Goal: Use online tool/utility: Utilize a website feature to perform a specific function

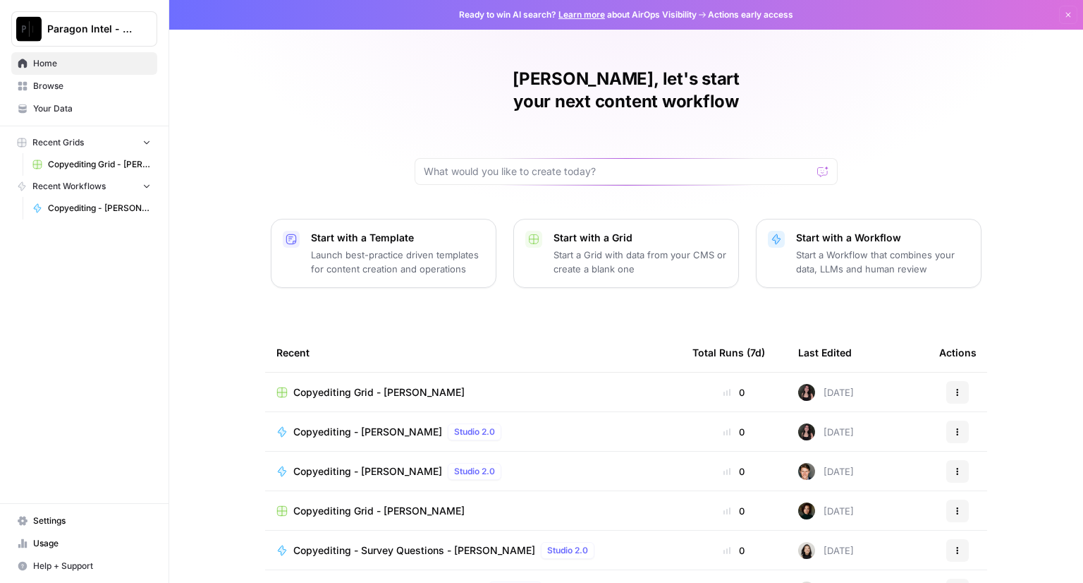
click at [370, 385] on span "Copyediting Grid - [PERSON_NAME]" at bounding box center [378, 392] width 171 height 14
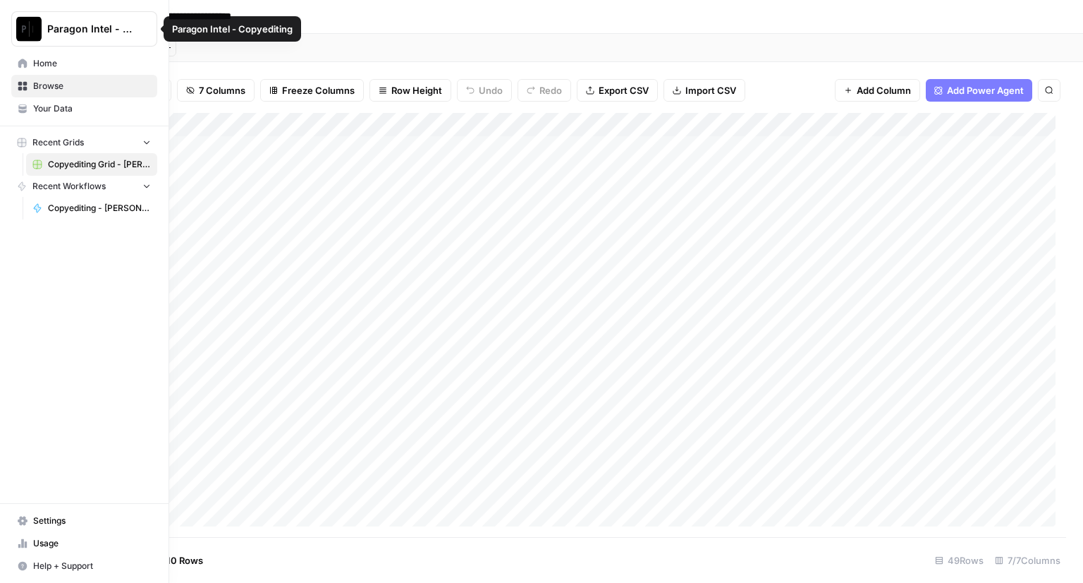
click at [64, 62] on span "Home" at bounding box center [92, 63] width 118 height 13
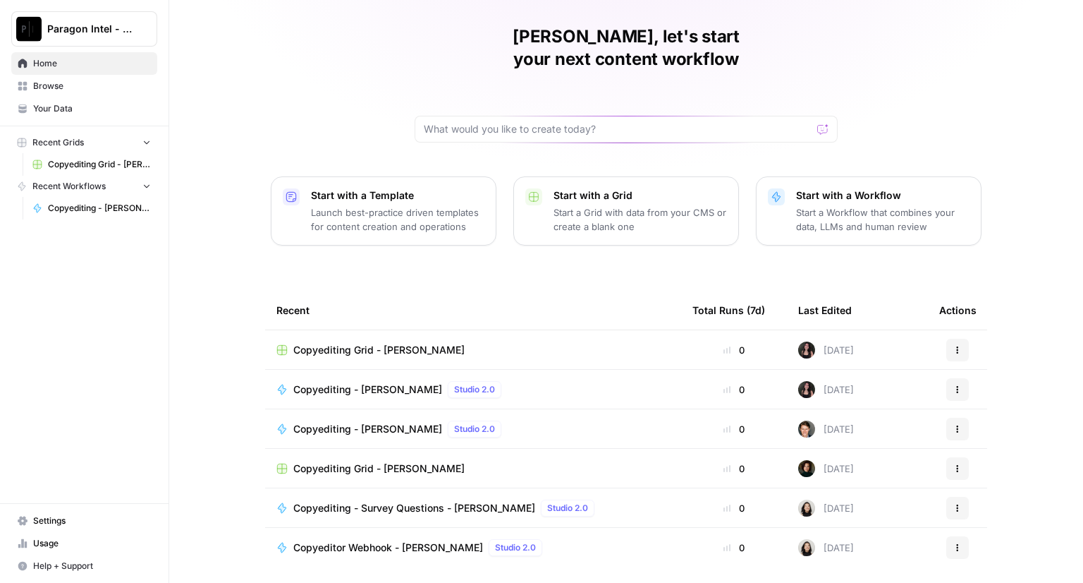
scroll to position [66, 0]
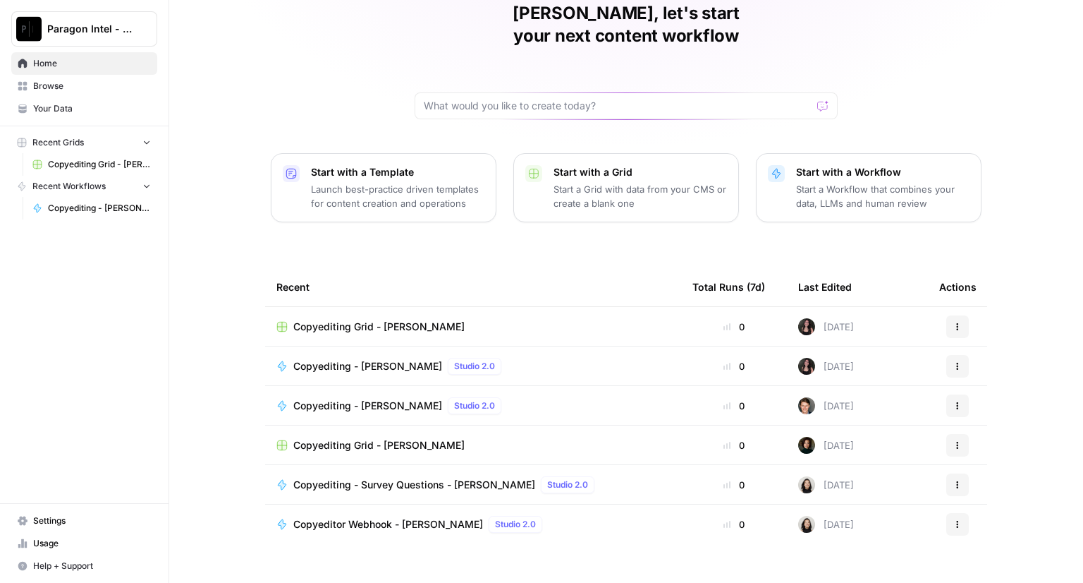
click at [365, 517] on span "Copyeditor Webhook - [PERSON_NAME]" at bounding box center [388, 524] width 190 height 14
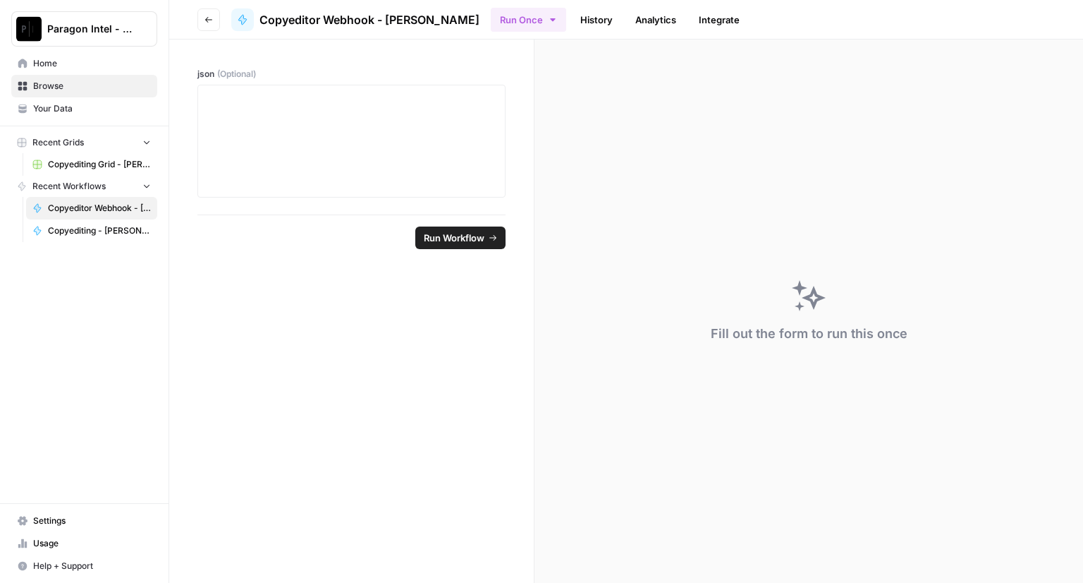
click at [32, 27] on img "Workspace: Paragon Intel - Copyediting" at bounding box center [28, 28] width 25 height 25
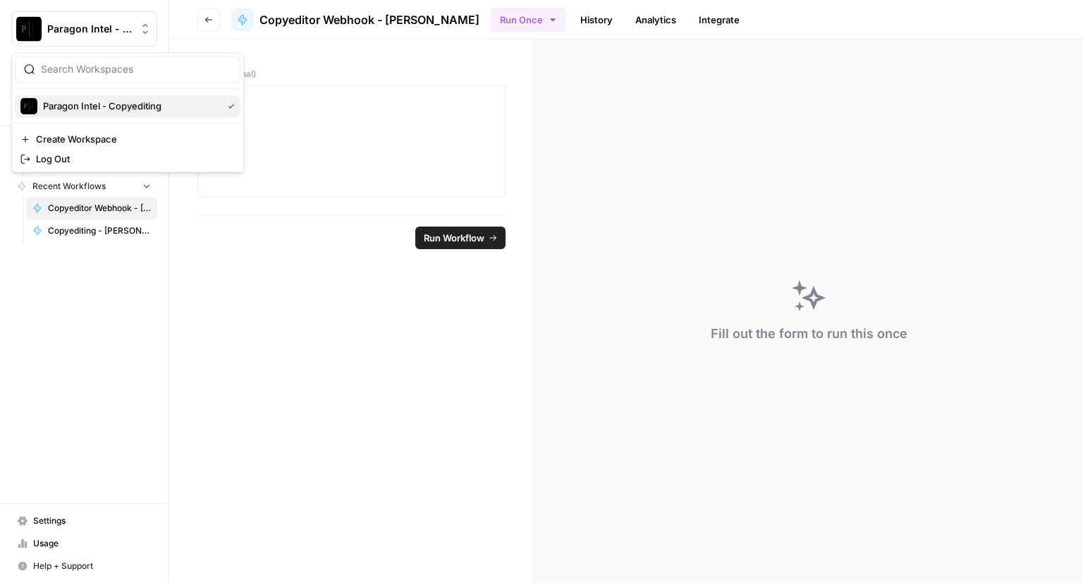
click at [58, 109] on span "Paragon Intel - Copyediting" at bounding box center [130, 106] width 174 height 14
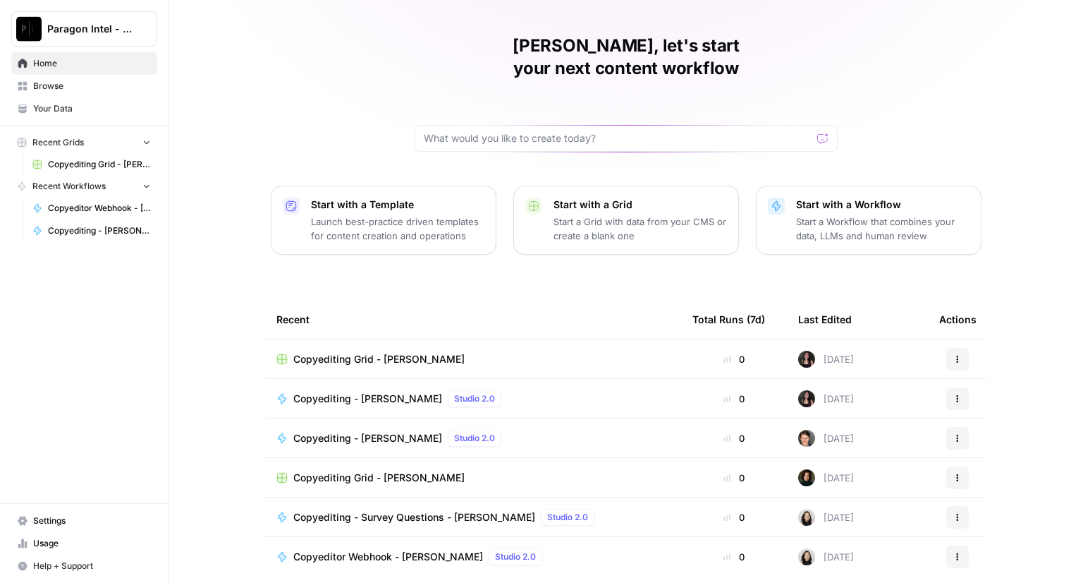
scroll to position [66, 0]
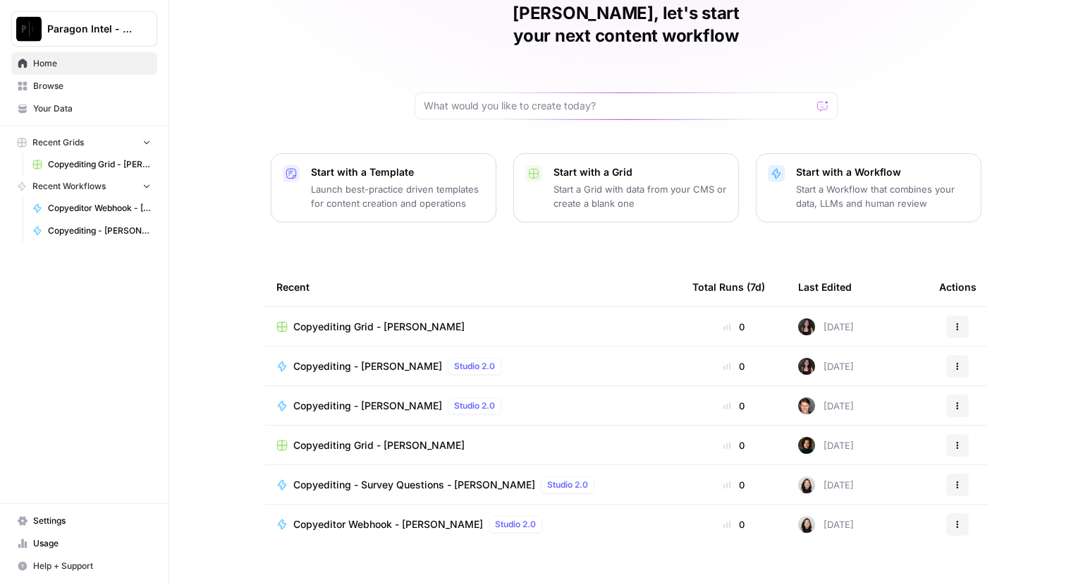
click at [347, 359] on span "Copyediting - [PERSON_NAME]" at bounding box center [367, 366] width 149 height 14
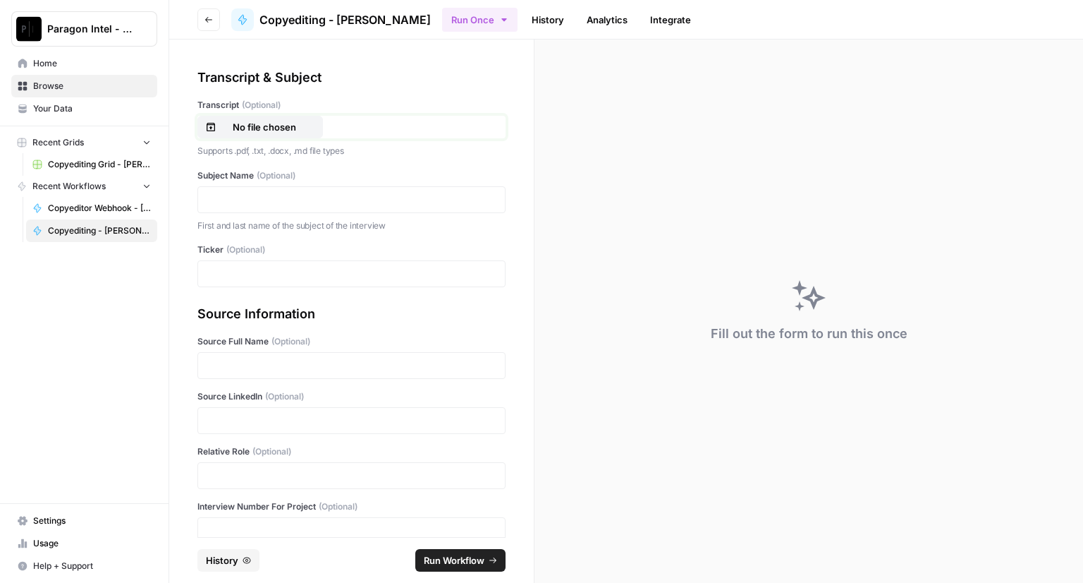
click at [276, 130] on p "No file chosen" at bounding box center [264, 127] width 90 height 14
click at [223, 191] on div at bounding box center [351, 199] width 308 height 27
click at [241, 190] on div at bounding box center [351, 199] width 308 height 27
click at [247, 201] on p at bounding box center [352, 200] width 290 height 14
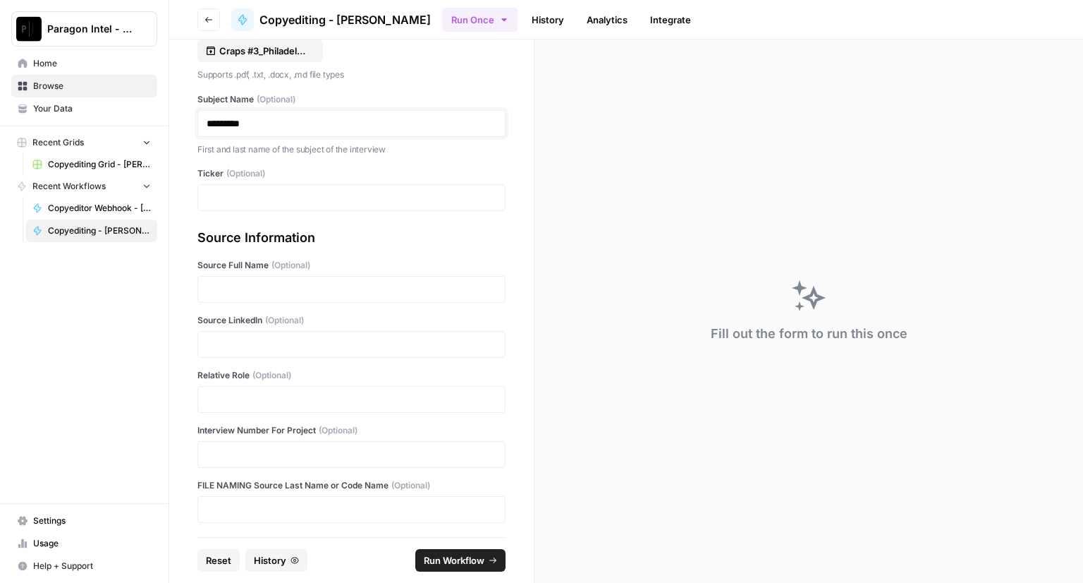
scroll to position [77, 0]
click at [236, 272] on div "Source Full Name (Optional)" at bounding box center [351, 280] width 308 height 44
click at [233, 287] on p at bounding box center [352, 288] width 290 height 14
click at [254, 346] on p at bounding box center [352, 343] width 290 height 14
click at [236, 453] on p at bounding box center [352, 453] width 290 height 14
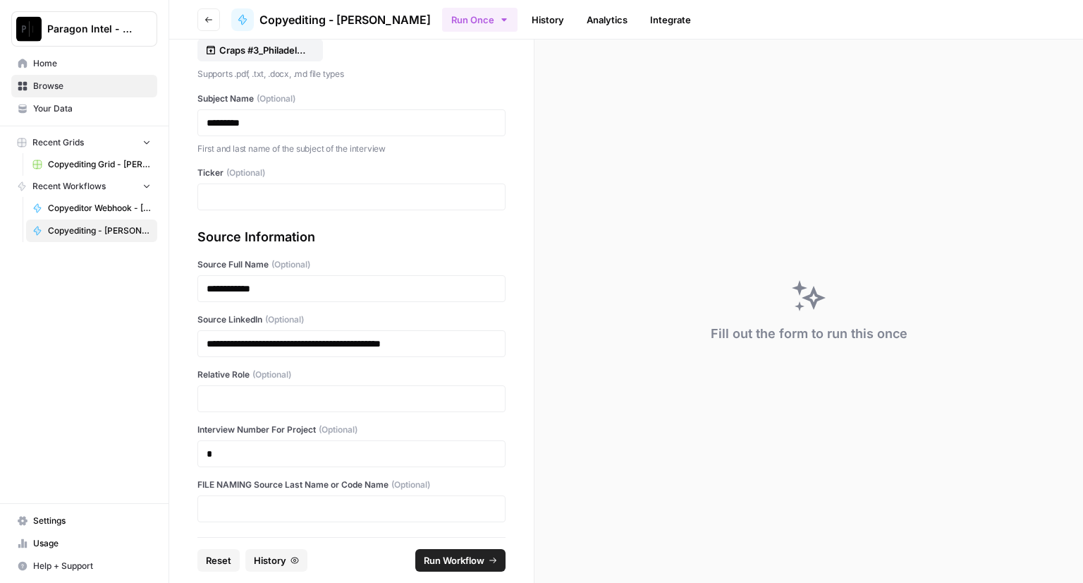
click at [434, 556] on span "Run Workflow" at bounding box center [454, 560] width 61 height 14
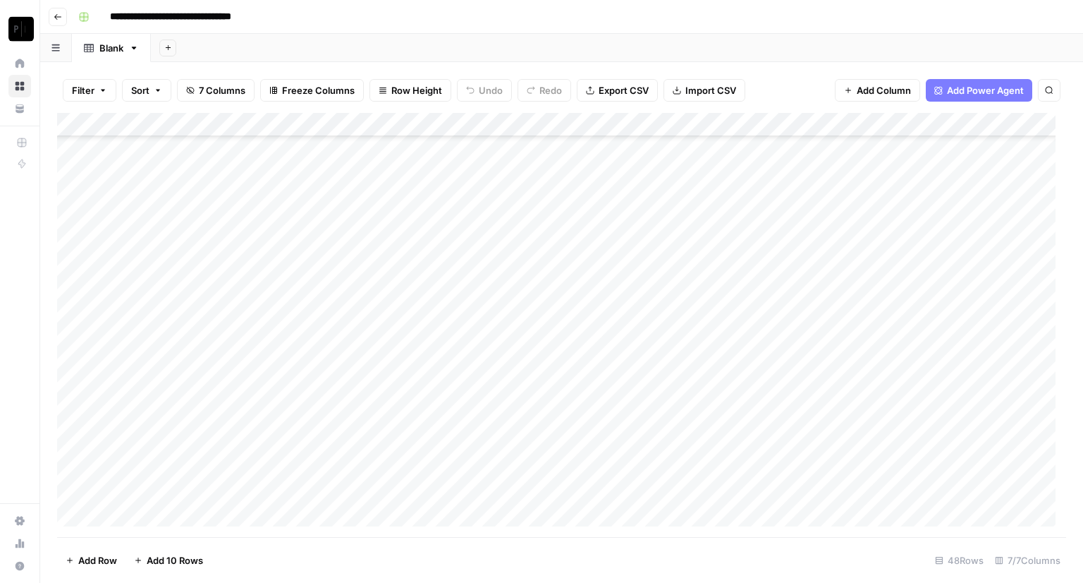
scroll to position [784, 0]
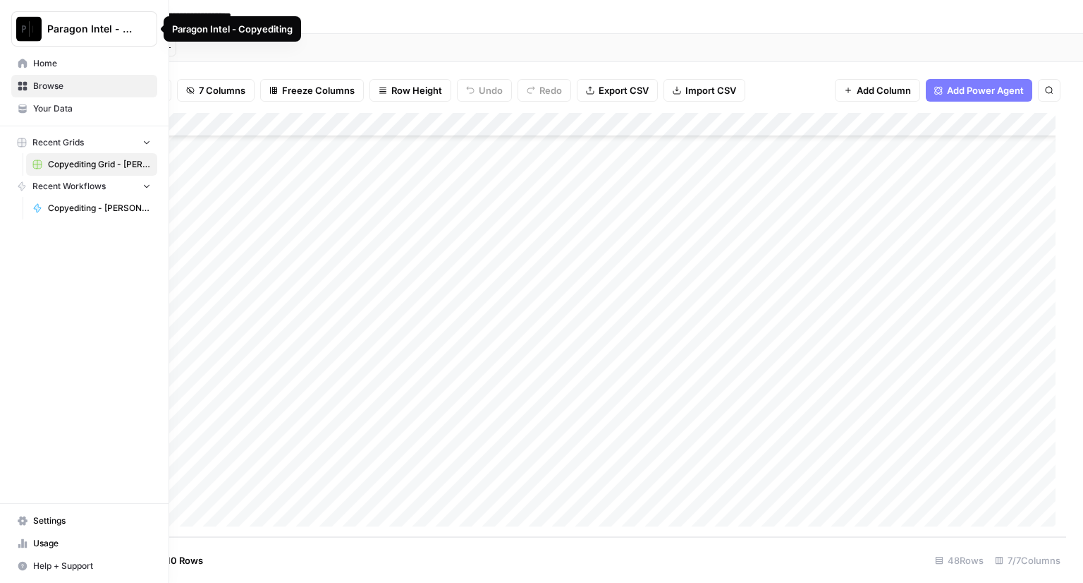
click at [43, 63] on span "Home" at bounding box center [92, 63] width 118 height 13
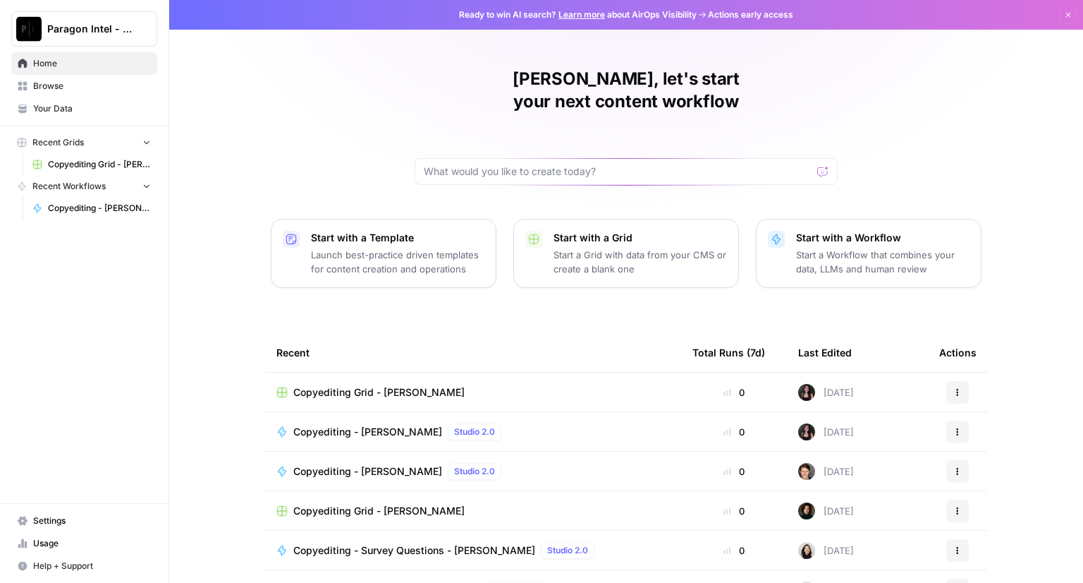
click at [339, 385] on span "Copyediting Grid - [PERSON_NAME]" at bounding box center [378, 392] width 171 height 14
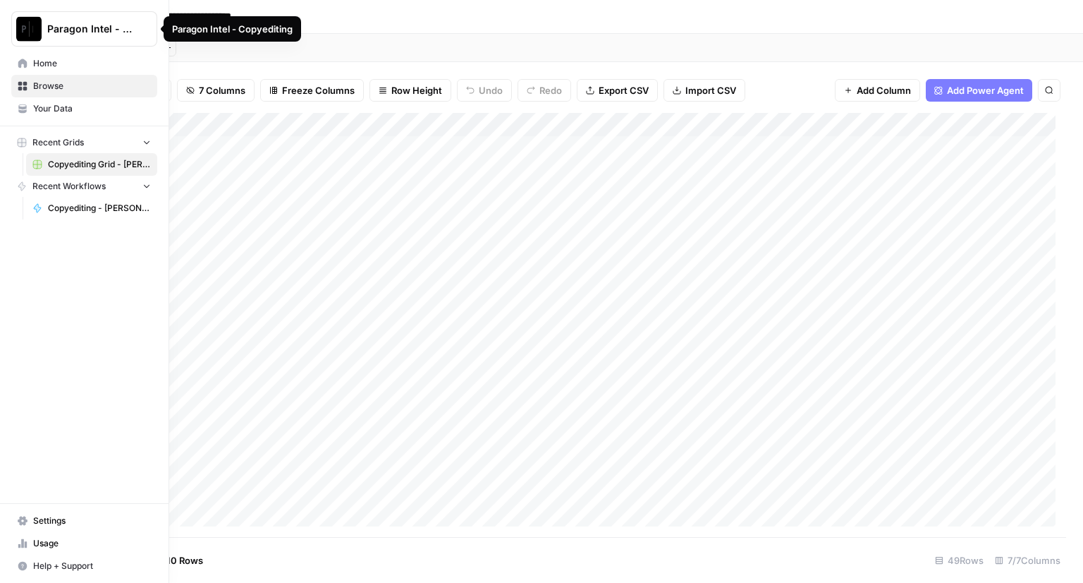
click at [71, 63] on span "Home" at bounding box center [92, 63] width 118 height 13
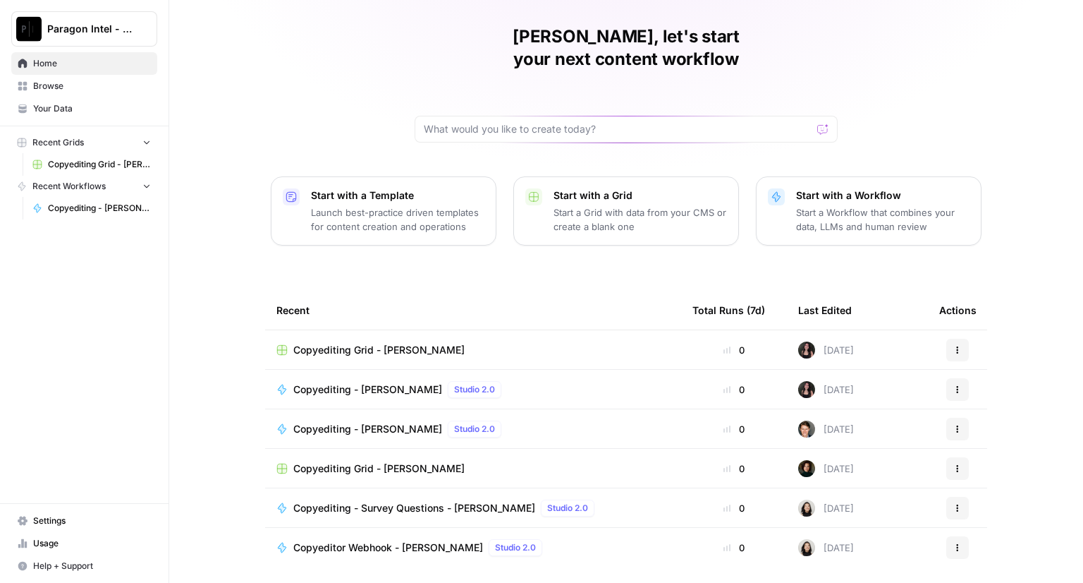
scroll to position [66, 0]
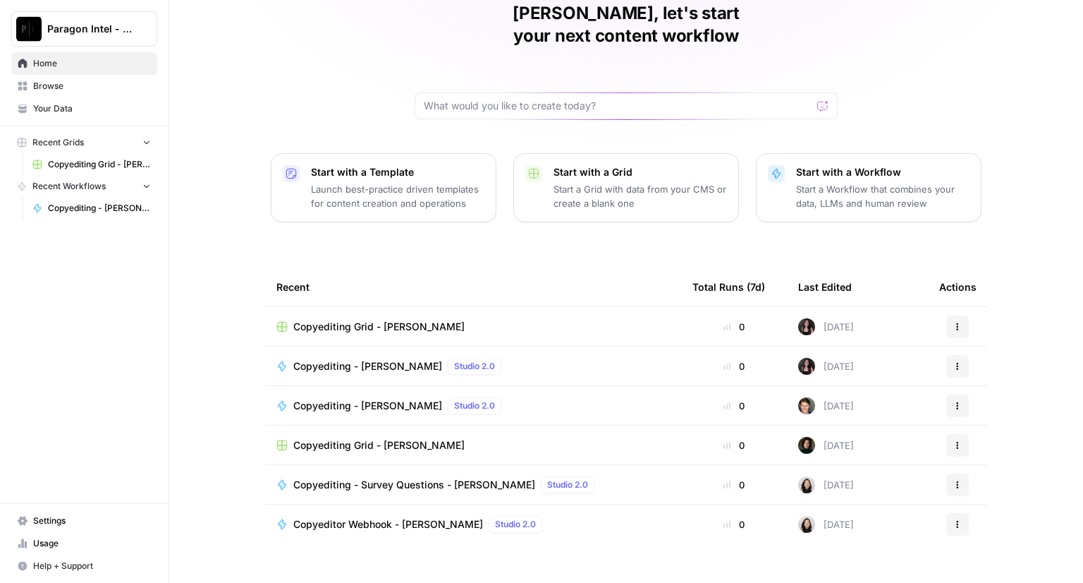
click at [338, 359] on span "Copyediting - [PERSON_NAME]" at bounding box center [367, 366] width 149 height 14
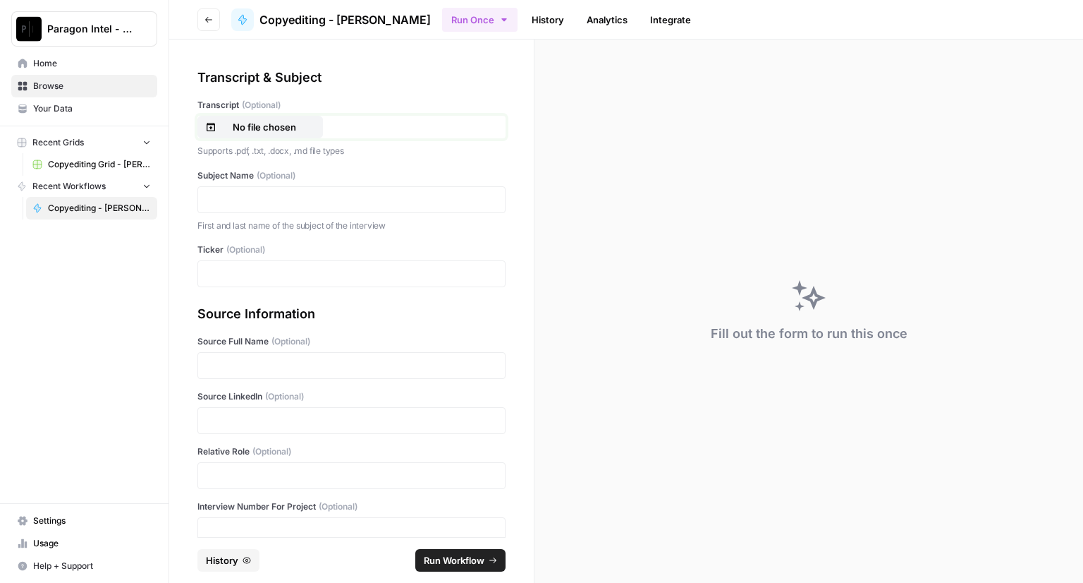
click at [238, 128] on p "No file chosen" at bounding box center [264, 127] width 90 height 14
click at [232, 205] on p at bounding box center [352, 200] width 290 height 14
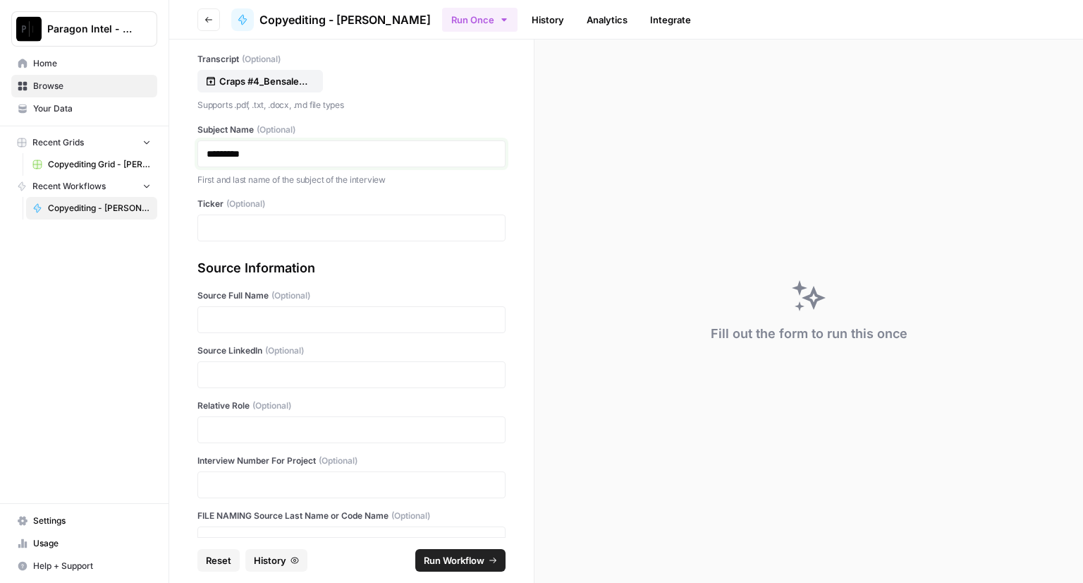
scroll to position [71, 0]
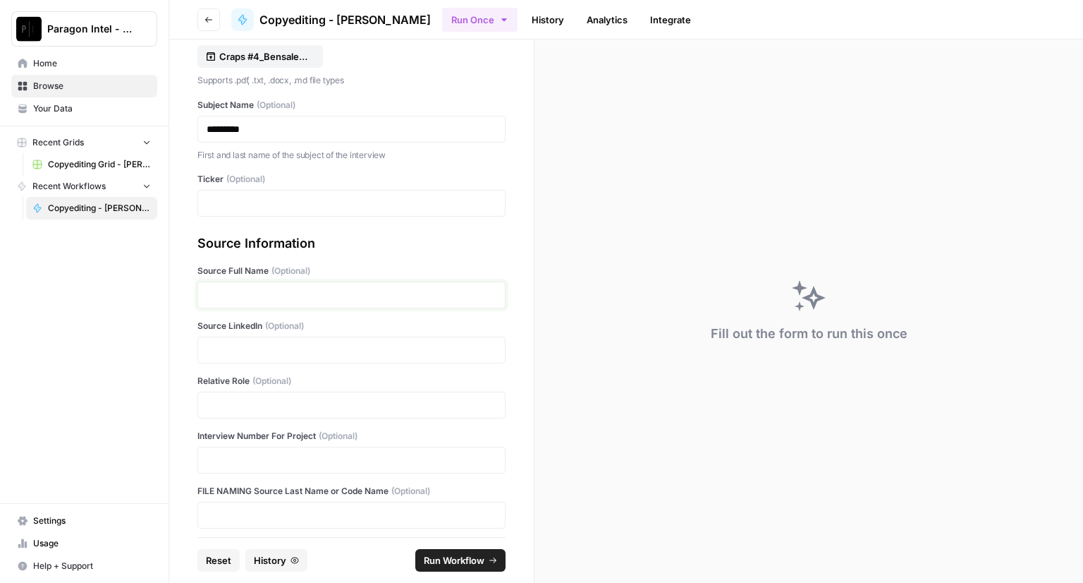
click at [245, 288] on p at bounding box center [352, 295] width 290 height 14
click at [274, 348] on p at bounding box center [352, 350] width 290 height 14
click at [267, 410] on p at bounding box center [352, 405] width 290 height 14
click at [247, 458] on p at bounding box center [352, 460] width 290 height 14
click at [443, 565] on span "Run Workflow" at bounding box center [454, 560] width 61 height 14
